Goal: Navigation & Orientation: Find specific page/section

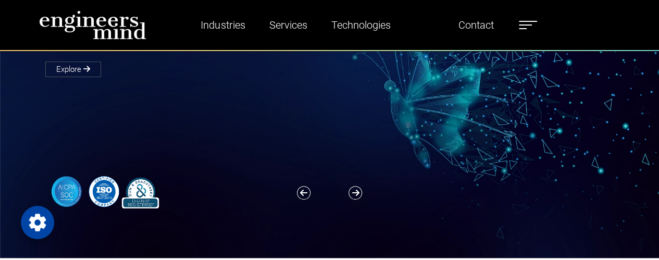
scroll to position [131, 0]
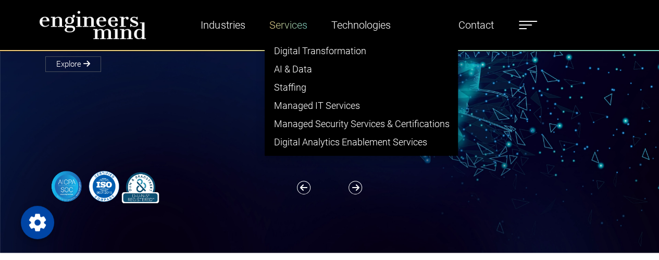
click at [295, 21] on link "Services" at bounding box center [287, 25] width 46 height 24
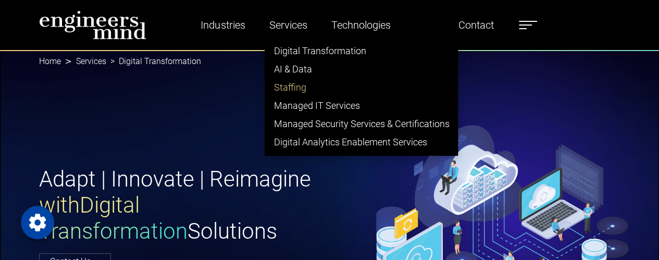
click at [288, 86] on link "Staffing" at bounding box center [361, 87] width 192 height 18
